Goal: Answer question/provide support

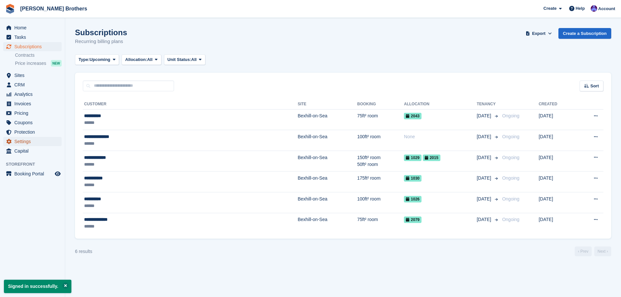
click at [27, 138] on span "Settings" at bounding box center [33, 141] width 39 height 9
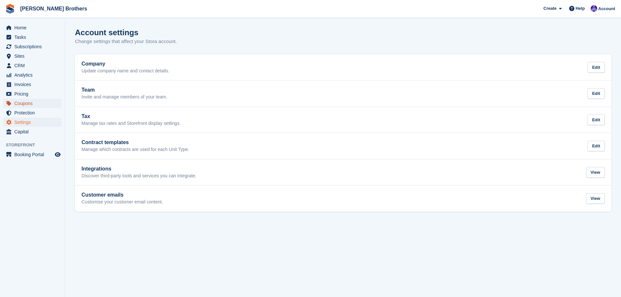
click at [30, 104] on span "Coupons" at bounding box center [33, 103] width 39 height 9
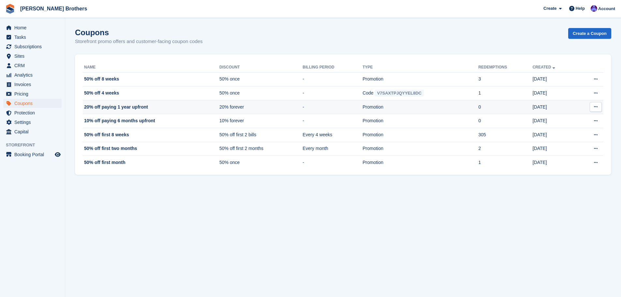
click at [600, 107] on button at bounding box center [595, 107] width 12 height 10
click at [564, 126] on p "Edit coupon" at bounding box center [570, 128] width 57 height 8
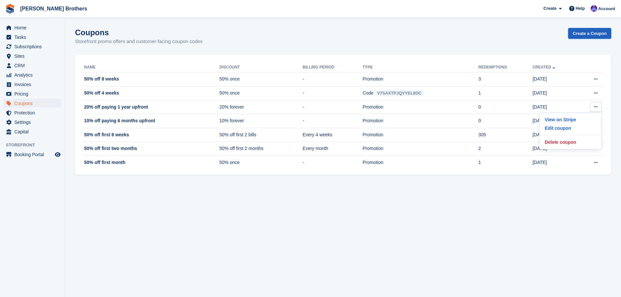
click at [588, 37] on link "Create a Coupon" at bounding box center [589, 33] width 43 height 11
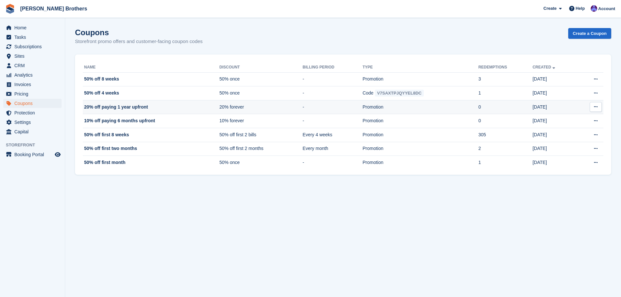
click at [414, 106] on td "Promotion" at bounding box center [420, 107] width 116 height 14
click at [594, 106] on icon at bounding box center [596, 107] width 4 height 4
click at [558, 122] on p "View on Stripe" at bounding box center [570, 119] width 57 height 8
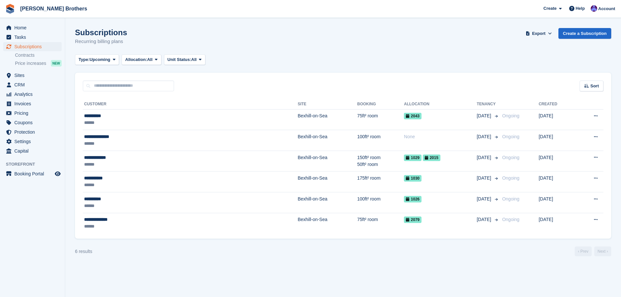
click at [36, 52] on li "Contracts" at bounding box center [40, 55] width 50 height 7
click at [38, 49] on span "Subscriptions" at bounding box center [33, 46] width 39 height 9
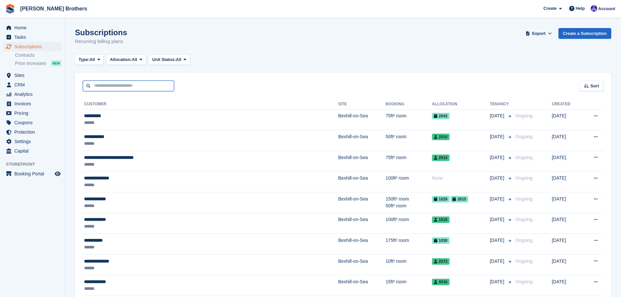
click at [115, 86] on input "text" at bounding box center [128, 85] width 91 height 11
click at [11, 124] on span "menu" at bounding box center [9, 123] width 8 height 8
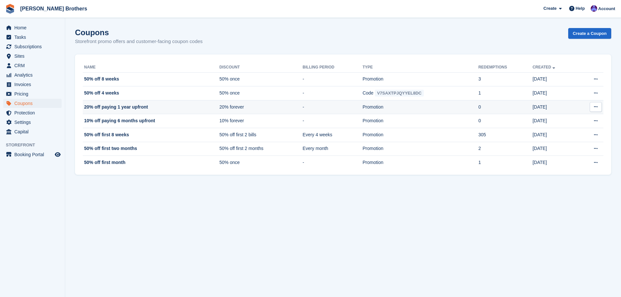
click at [311, 109] on td "-" at bounding box center [332, 107] width 60 height 14
click at [567, 106] on td "9 Mar" at bounding box center [554, 107] width 45 height 14
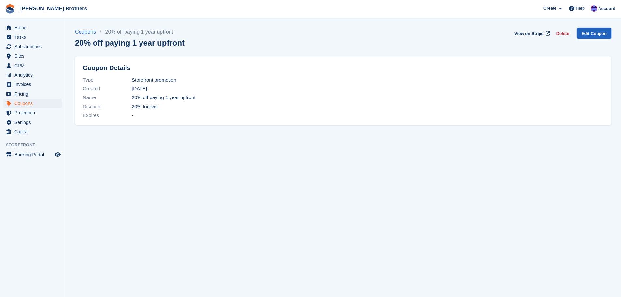
click at [594, 33] on link "Edit Coupon" at bounding box center [594, 33] width 34 height 11
click at [532, 30] on link "View on Stripe" at bounding box center [531, 33] width 39 height 11
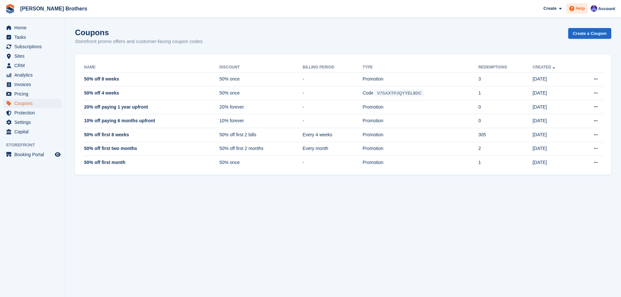
click at [582, 10] on span "Help" at bounding box center [579, 8] width 9 height 7
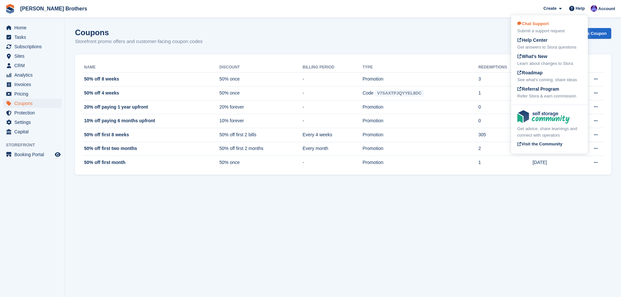
click at [559, 23] on div "Chat Support Submit a support request" at bounding box center [549, 28] width 64 height 14
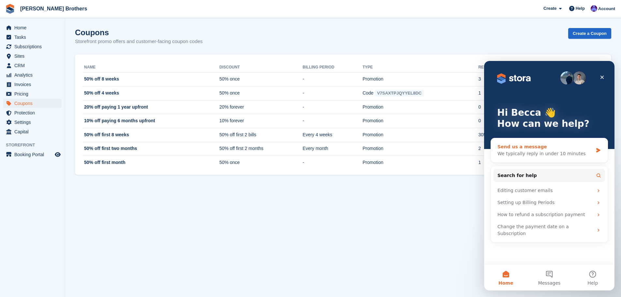
click at [549, 147] on div "Send us a message" at bounding box center [544, 146] width 95 height 7
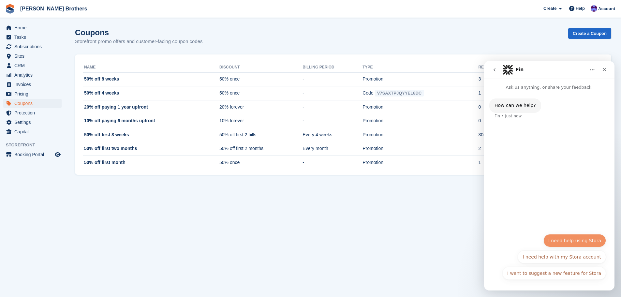
click at [575, 236] on button "I need help using Stora" at bounding box center [574, 240] width 63 height 13
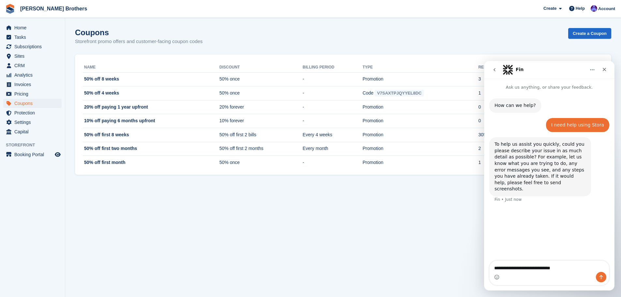
type textarea "**********"
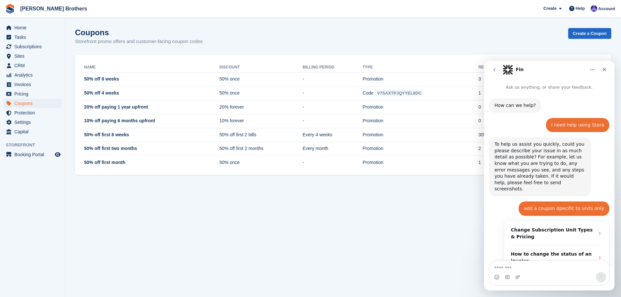
scroll to position [101, 0]
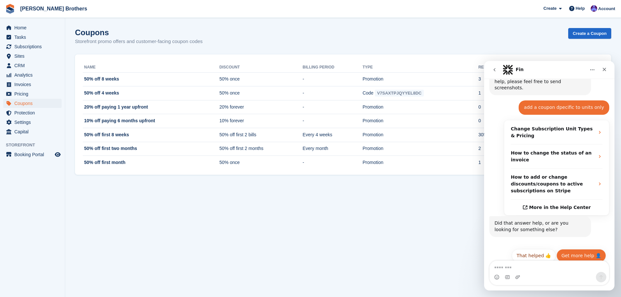
click at [578, 249] on button "Get more help 👤" at bounding box center [581, 255] width 50 height 13
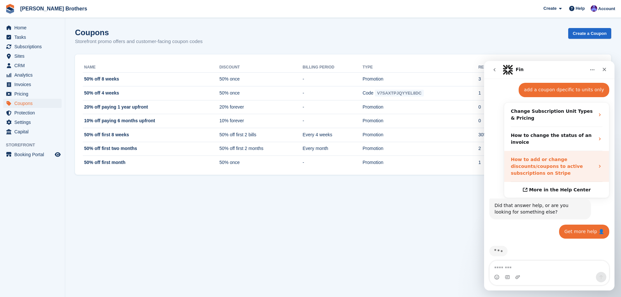
scroll to position [166, 0]
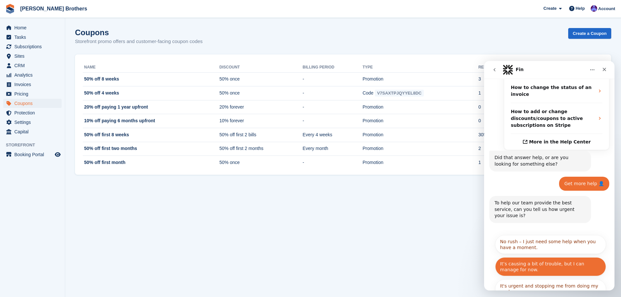
click at [557, 257] on button "It’s causing a bit of trouble, but I can manage for now." at bounding box center [550, 266] width 111 height 19
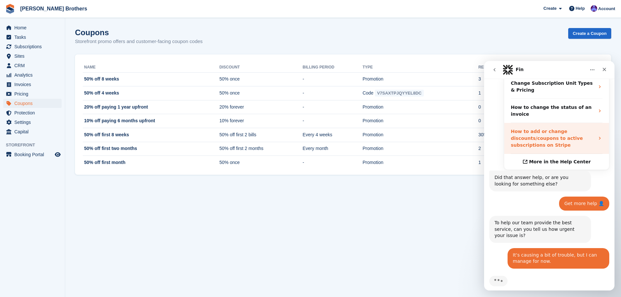
scroll to position [179, 0]
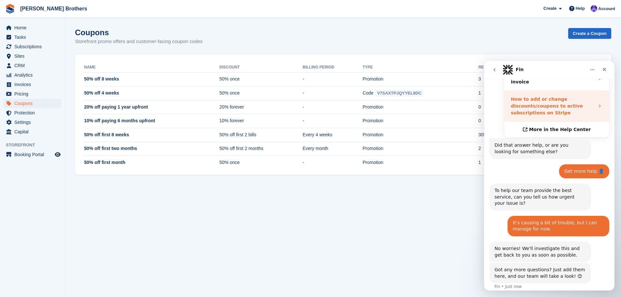
click at [543, 99] on strong "How to add or change discounts/coupons to active subscriptions on Stripe" at bounding box center [547, 105] width 72 height 19
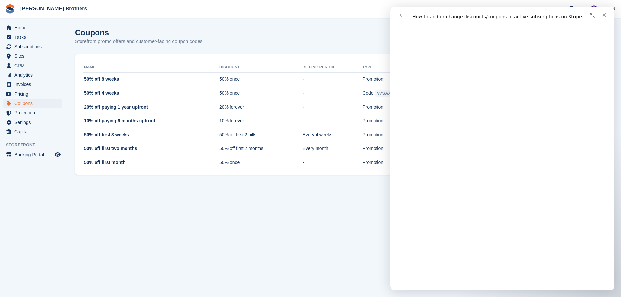
scroll to position [291, 0]
click at [398, 15] on icon "go back" at bounding box center [400, 15] width 5 height 5
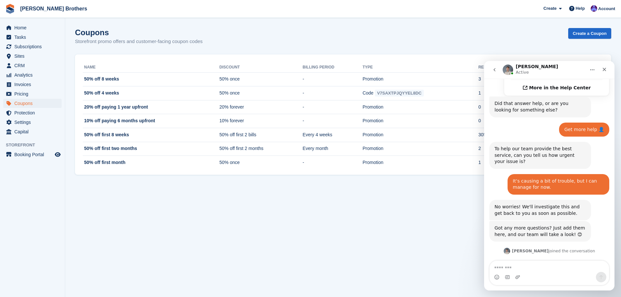
scroll to position [246, 0]
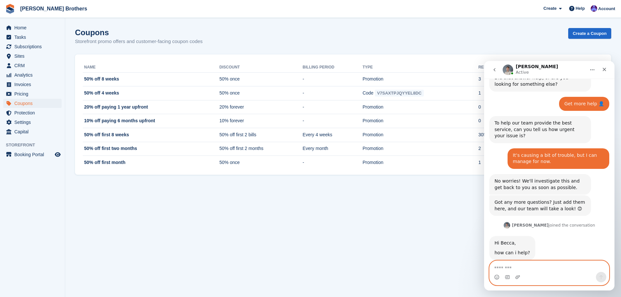
click at [516, 268] on textarea "Message…" at bounding box center [548, 266] width 119 height 11
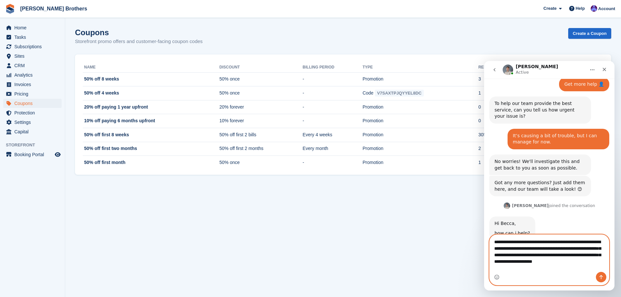
scroll to position [272, 0]
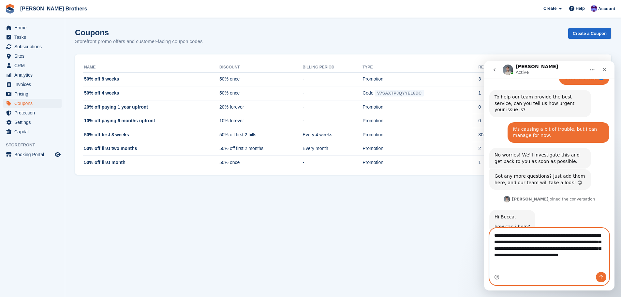
type textarea "**********"
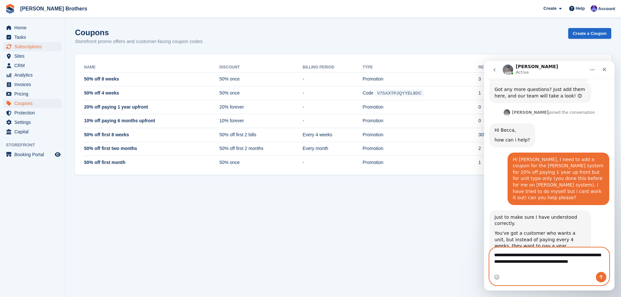
scroll to position [366, 0]
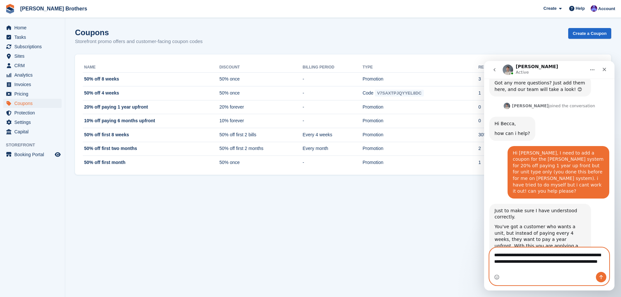
drag, startPoint x: 531, startPoint y: 267, endPoint x: 522, endPoint y: 268, distance: 9.1
click at [521, 268] on textarea "**********" at bounding box center [548, 260] width 119 height 24
type textarea "**********"
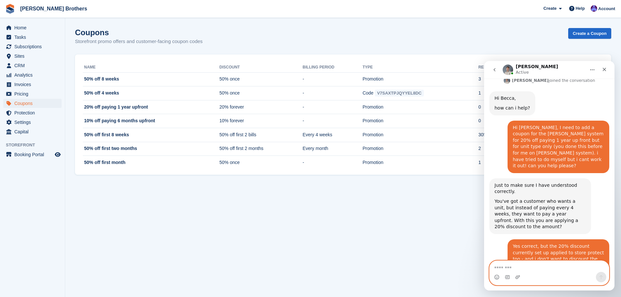
scroll to position [452, 0]
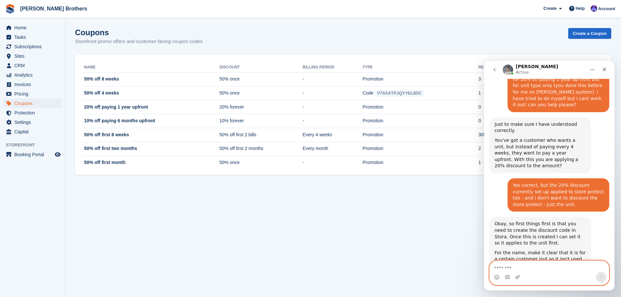
click at [525, 263] on textarea "Message…" at bounding box center [548, 266] width 119 height 11
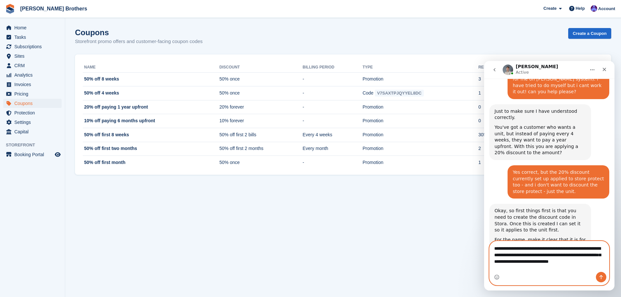
scroll to position [471, 0]
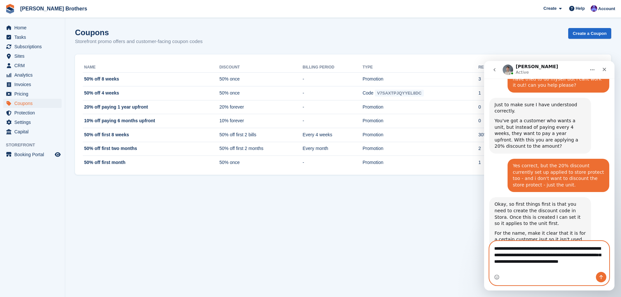
click at [560, 262] on textarea "**********" at bounding box center [548, 256] width 119 height 31
click at [592, 254] on textarea "**********" at bounding box center [548, 256] width 119 height 31
click at [593, 254] on textarea "**********" at bounding box center [548, 256] width 119 height 31
click at [604, 256] on textarea "**********" at bounding box center [548, 250] width 119 height 31
type textarea "**********"
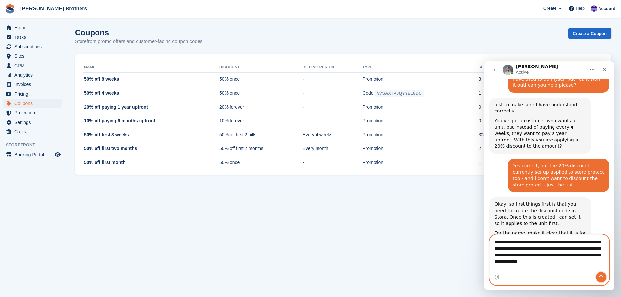
click at [604, 274] on button "Send a message…" at bounding box center [601, 277] width 10 height 10
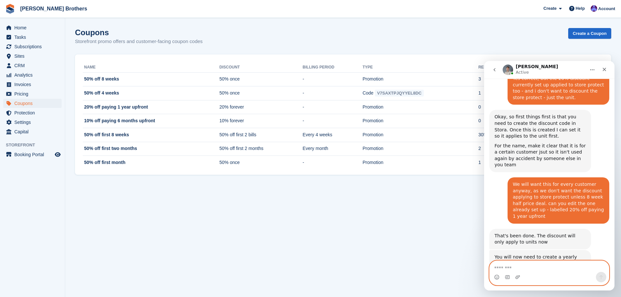
scroll to position [584, 0]
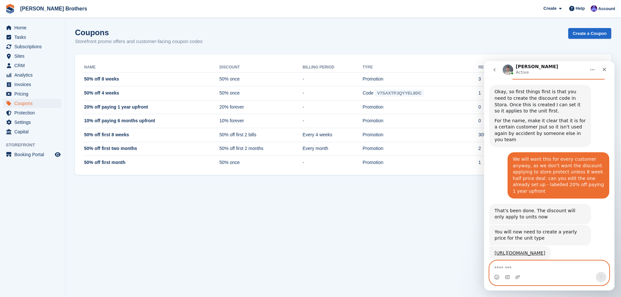
click at [522, 265] on textarea "Message…" at bounding box center [548, 266] width 119 height 11
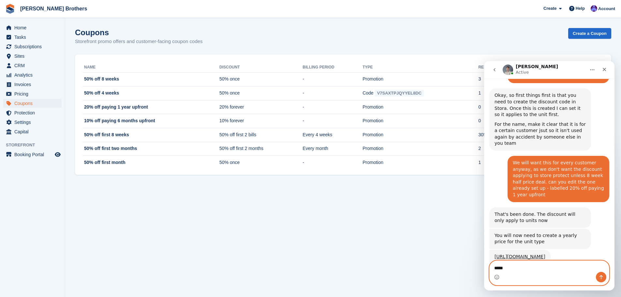
scroll to position [580, 0]
type textarea "*"
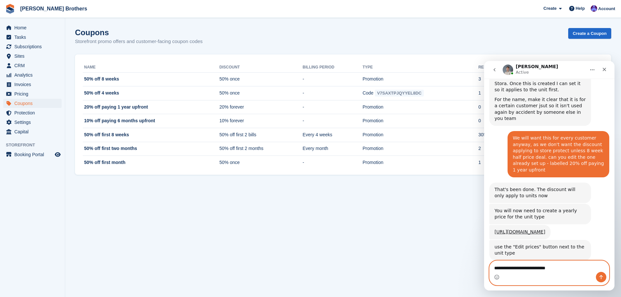
type textarea "**********"
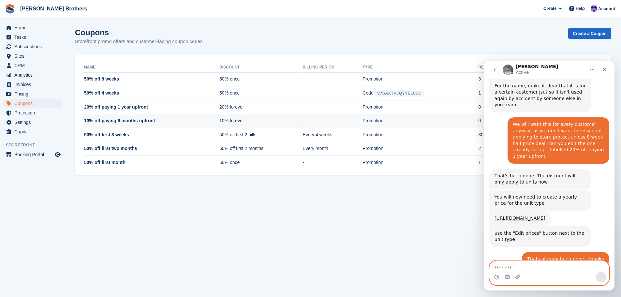
scroll to position [644, 0]
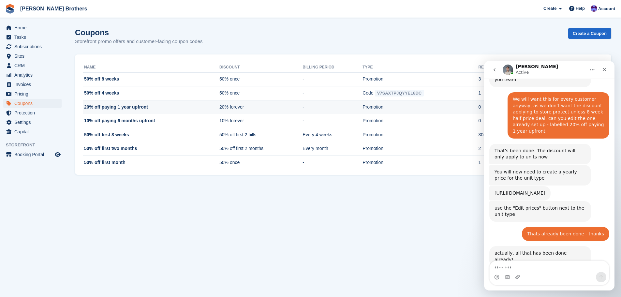
click at [235, 101] on td "20% forever" at bounding box center [260, 107] width 83 height 14
click at [252, 107] on td "20% forever" at bounding box center [260, 107] width 83 height 14
click at [362, 101] on td "-" at bounding box center [332, 107] width 60 height 14
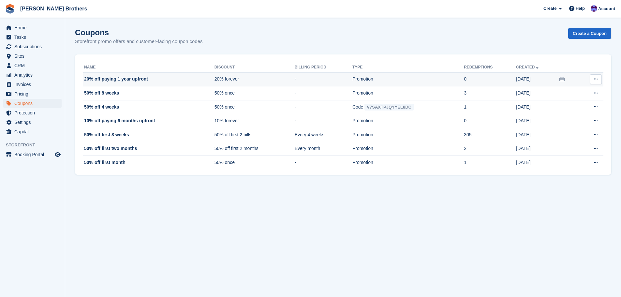
click at [221, 82] on td "20% forever" at bounding box center [254, 79] width 80 height 14
drag, startPoint x: 234, startPoint y: 79, endPoint x: 336, endPoint y: 69, distance: 102.2
click at [235, 79] on td "20% forever" at bounding box center [254, 79] width 80 height 14
click at [594, 77] on icon at bounding box center [596, 79] width 4 height 4
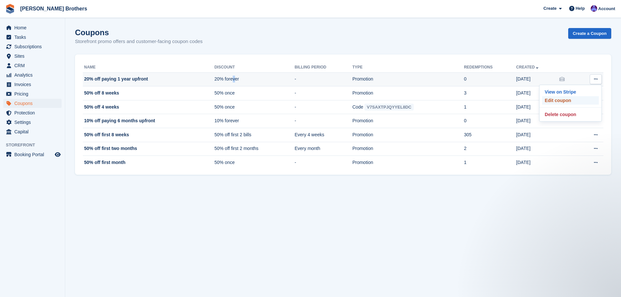
click at [559, 102] on p "Edit coupon" at bounding box center [570, 100] width 57 height 8
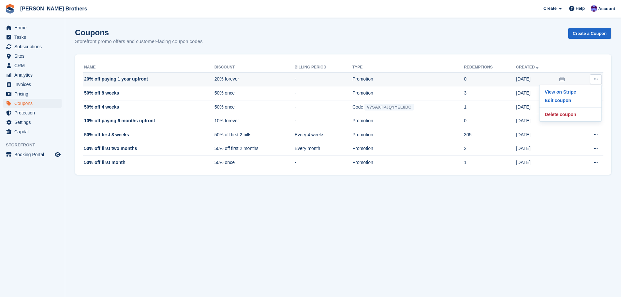
click at [200, 75] on td "20% off paying 1 year upfront" at bounding box center [149, 79] width 132 height 14
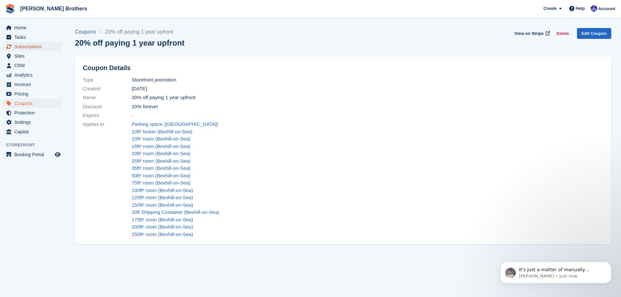
click at [42, 48] on span "Subscriptions" at bounding box center [33, 46] width 39 height 9
